Goal: Task Accomplishment & Management: Manage account settings

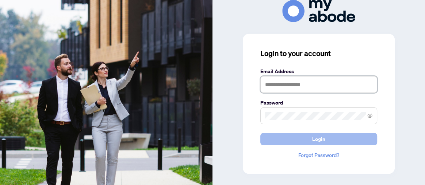
type input "**********"
click at [325, 137] on button "Login" at bounding box center [318, 139] width 117 height 12
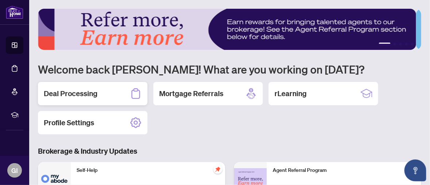
click at [81, 89] on h2 "Deal Processing" at bounding box center [71, 94] width 54 height 10
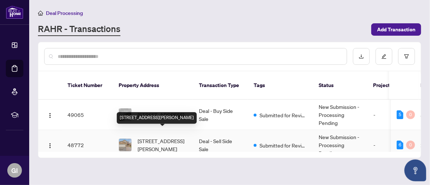
click at [157, 137] on span "9 Brennan Rd, Ajax, Ontario L1T 2G1, Canada" at bounding box center [163, 145] width 50 height 16
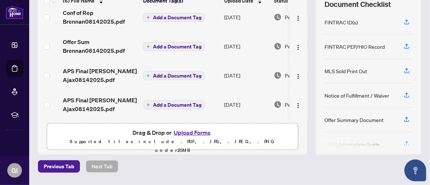
scroll to position [103, 0]
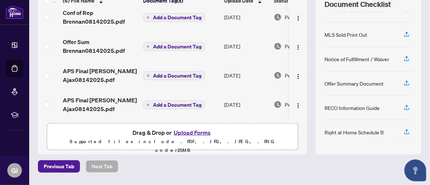
click at [350, 131] on div "Right at Home Schedule B" at bounding box center [354, 133] width 59 height 8
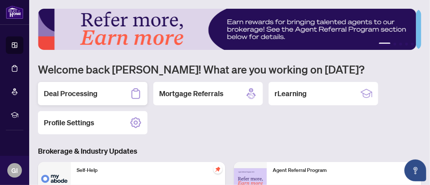
click at [83, 93] on h2 "Deal Processing" at bounding box center [71, 94] width 54 height 10
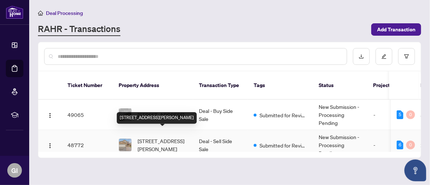
click at [166, 137] on span "9 Brennan Rd, Ajax, Ontario L1T 2G1, Canada" at bounding box center [163, 145] width 50 height 16
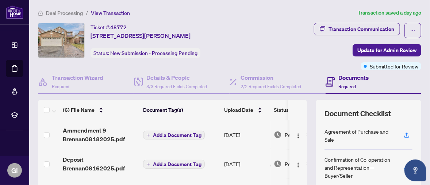
scroll to position [110, 0]
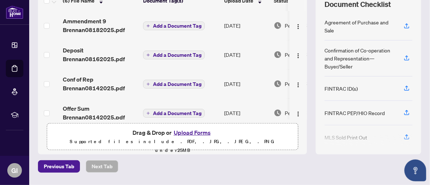
click at [187, 131] on button "Upload Forms" at bounding box center [192, 132] width 41 height 9
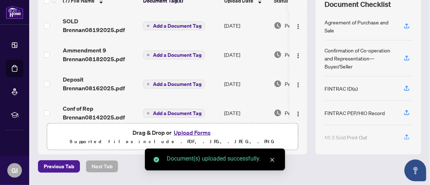
click at [272, 161] on icon "close" at bounding box center [272, 160] width 5 height 5
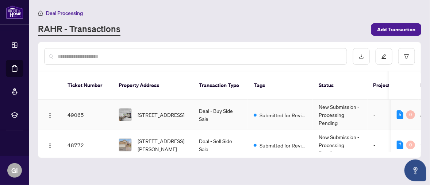
scroll to position [37, 0]
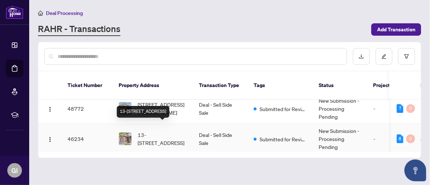
click at [153, 131] on span "13-4600 Kimbermount Ave, Mississauga, Ontario L5M 5W7, Canada" at bounding box center [163, 139] width 50 height 16
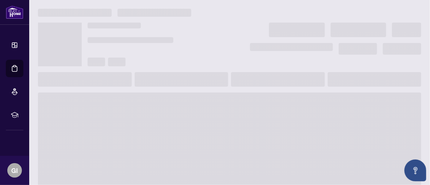
click at [153, 129] on span at bounding box center [229, 151] width 383 height 117
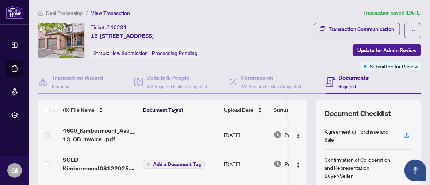
scroll to position [37, 0]
